Goal: Information Seeking & Learning: Find specific fact

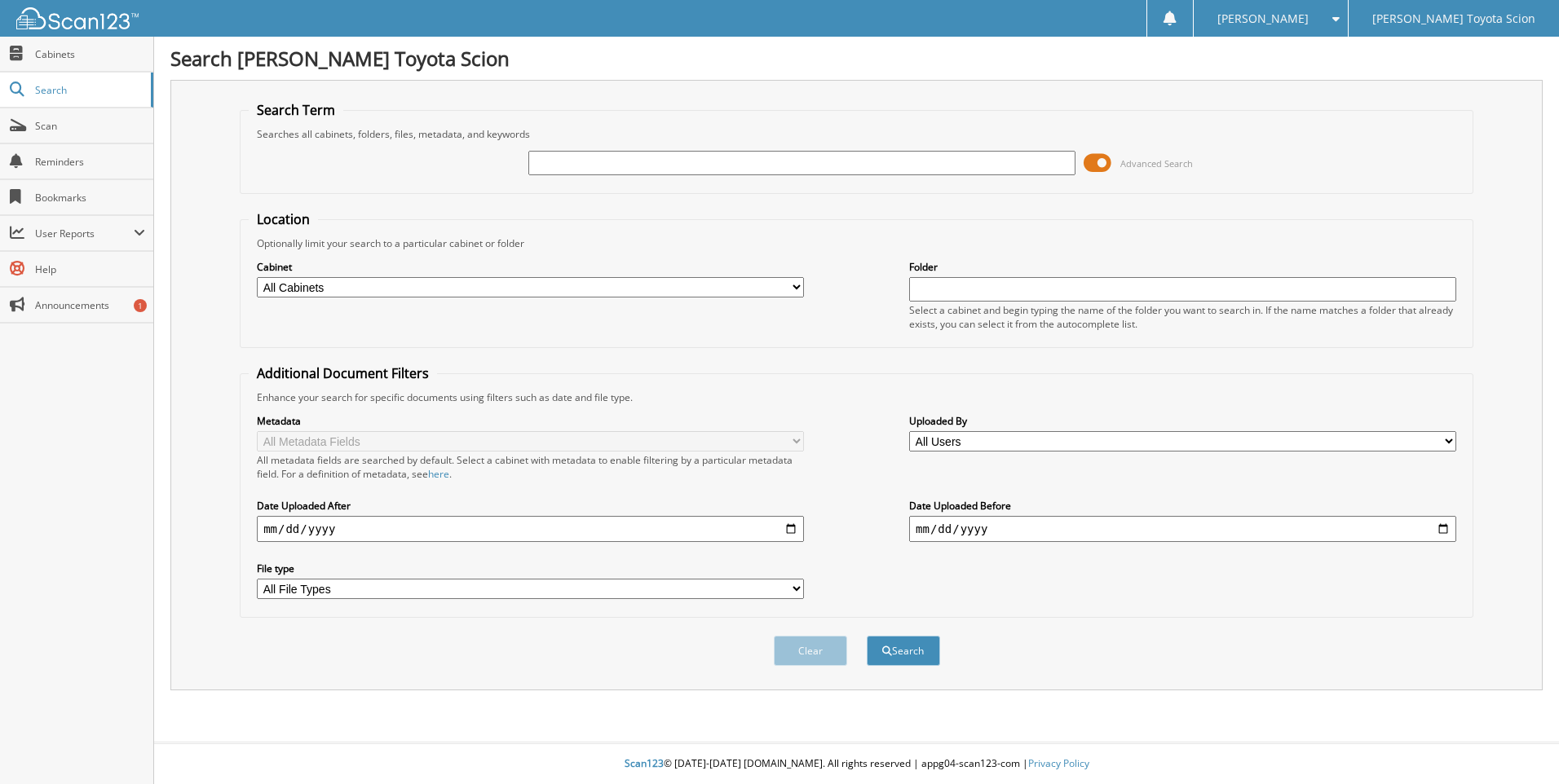
paste input "PU747936"
type input "PU747936"
click at [867, 636] on button "Search" at bounding box center [903, 651] width 73 height 30
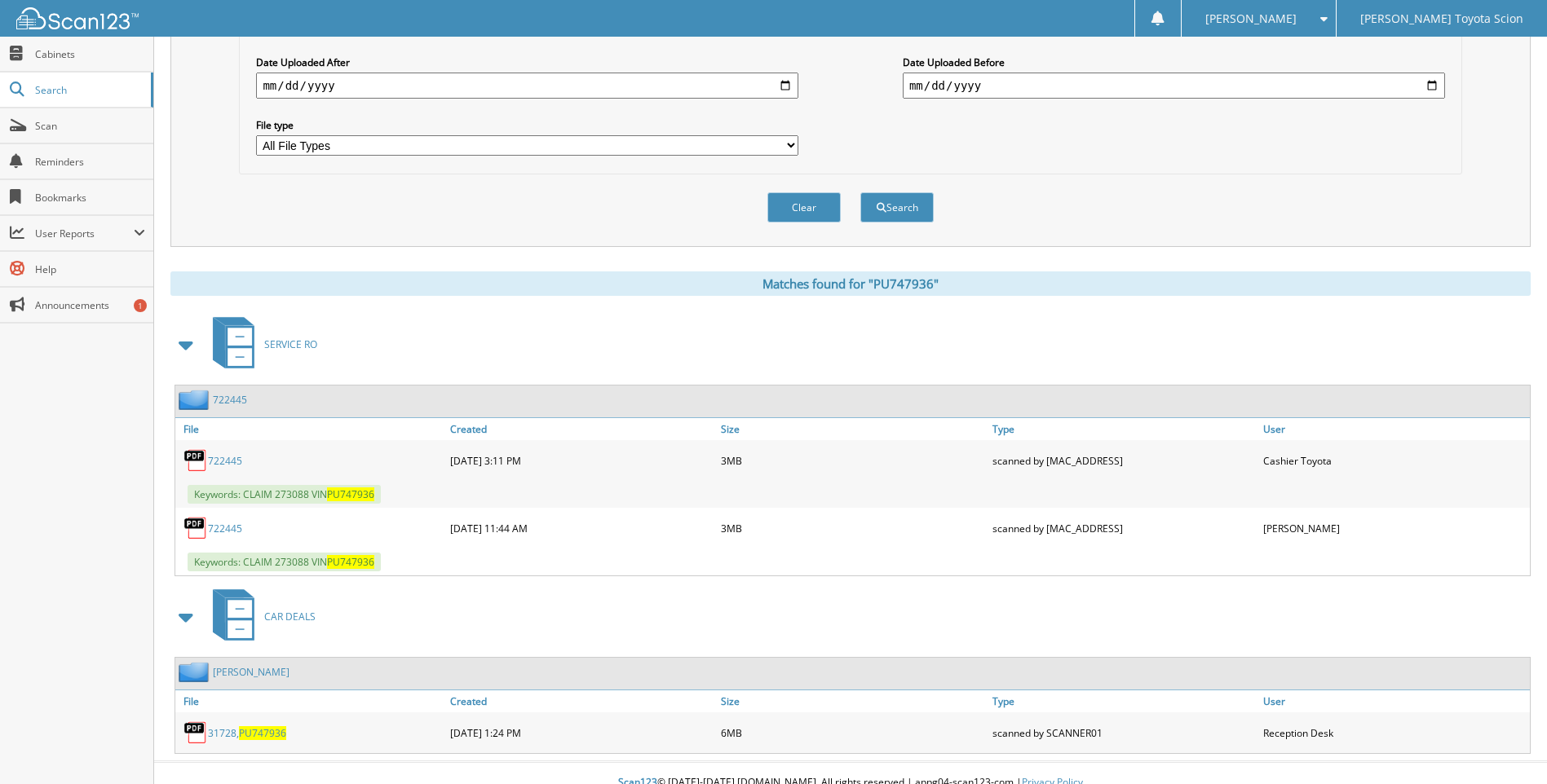
scroll to position [463, 0]
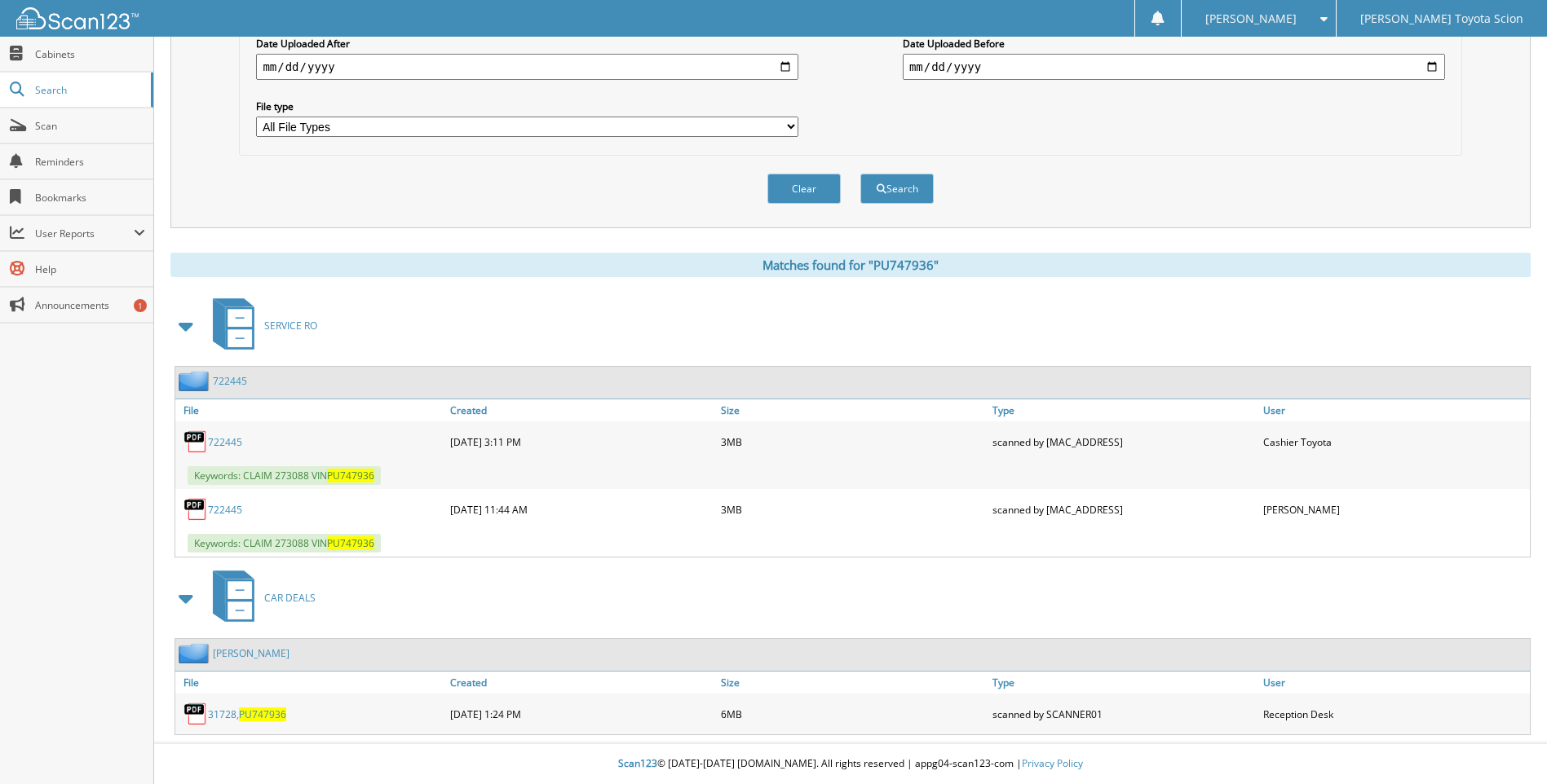
click at [266, 715] on span "PU747936" at bounding box center [262, 714] width 48 height 14
